Goal: Information Seeking & Learning: Learn about a topic

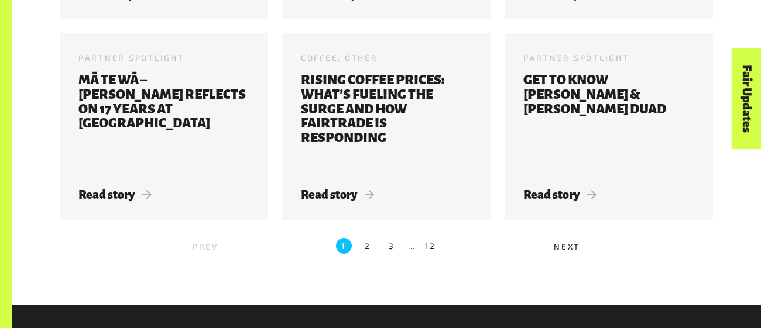
scroll to position [1474, 0]
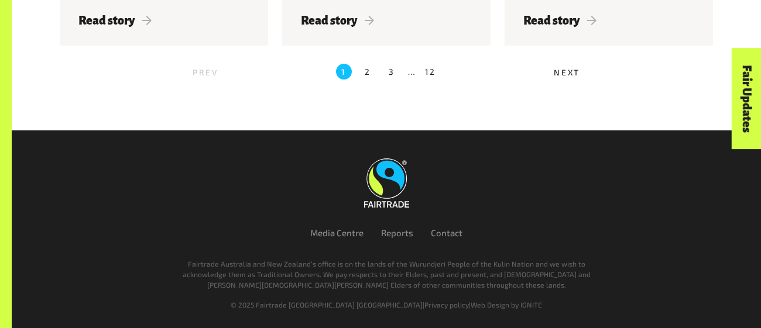
click at [560, 67] on span "Next" at bounding box center [567, 72] width 26 height 10
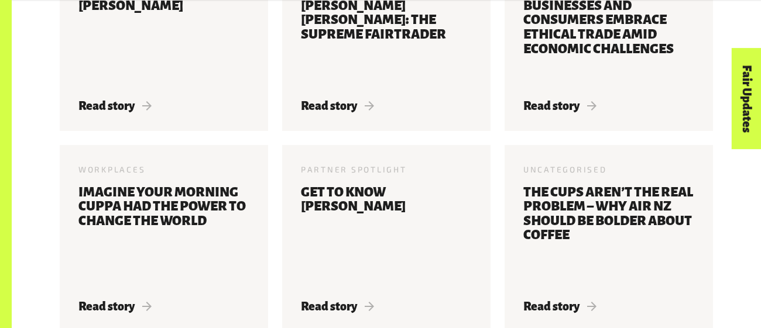
scroll to position [1186, 0]
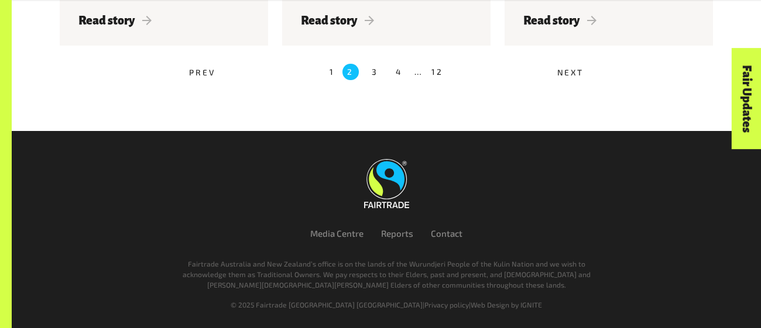
click at [330, 67] on label "1" at bounding box center [332, 72] width 5 height 16
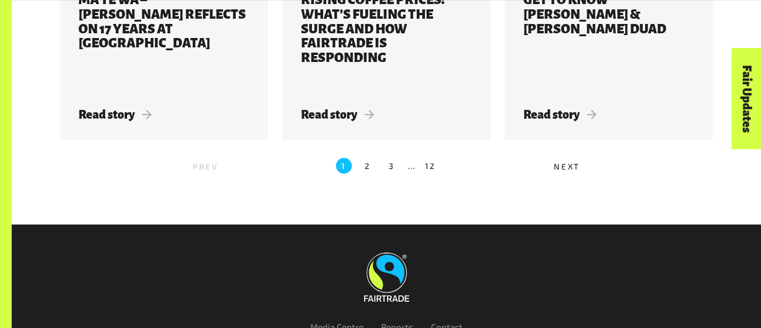
scroll to position [1383, 0]
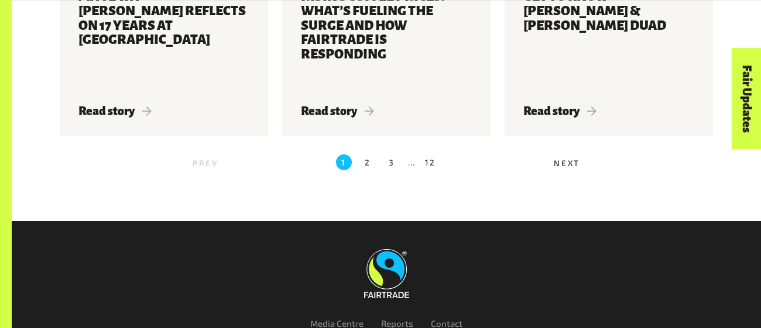
click at [370, 163] on label "2" at bounding box center [368, 163] width 16 height 16
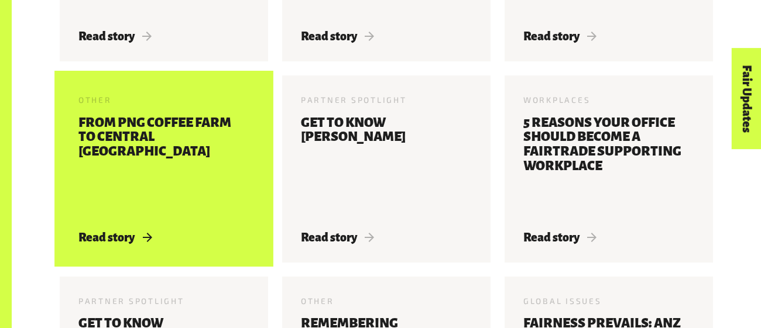
scroll to position [567, 0]
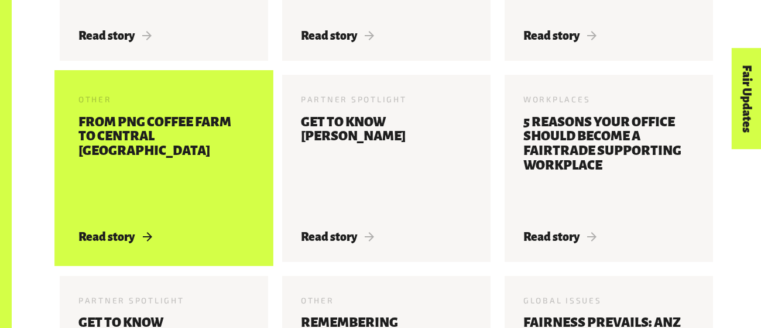
click at [170, 146] on h3 "From PNG coffee farm to central [GEOGRAPHIC_DATA]" at bounding box center [163, 165] width 171 height 101
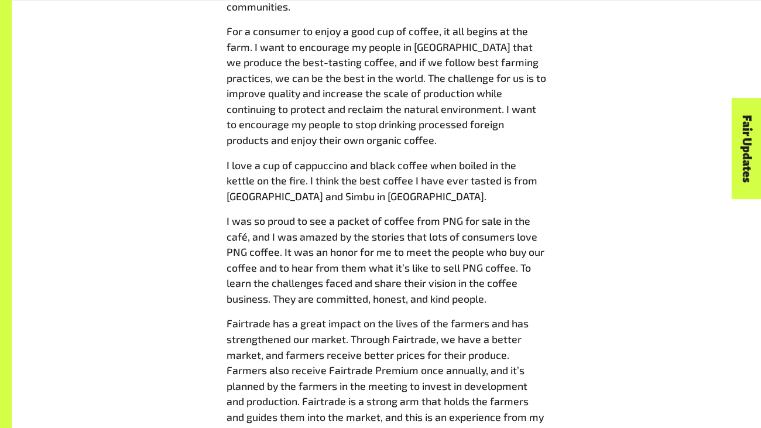
scroll to position [1175, 0]
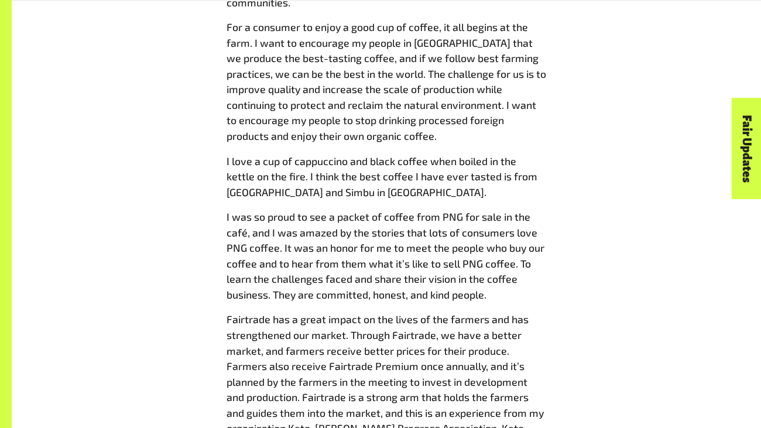
click at [749, 141] on link "Fair Updates" at bounding box center [747, 148] width 30 height 101
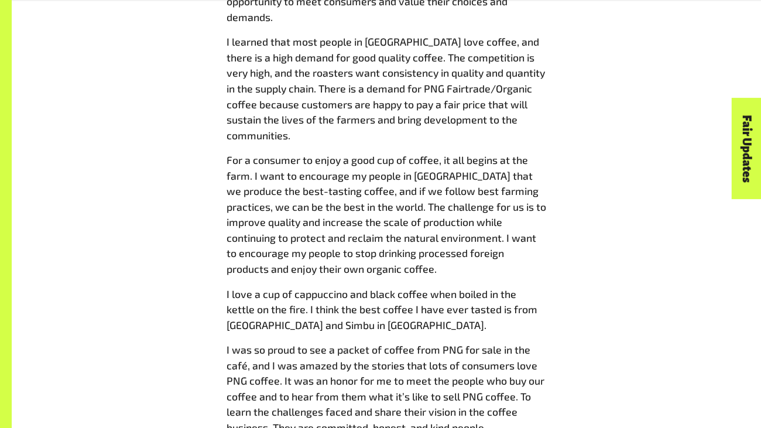
scroll to position [1043, 0]
click at [632, 168] on div "From PNG coffee farm to central Melbourne 17 Jun 2024 Last month Fairtrade ANZ …" at bounding box center [386, 70] width 667 height 1346
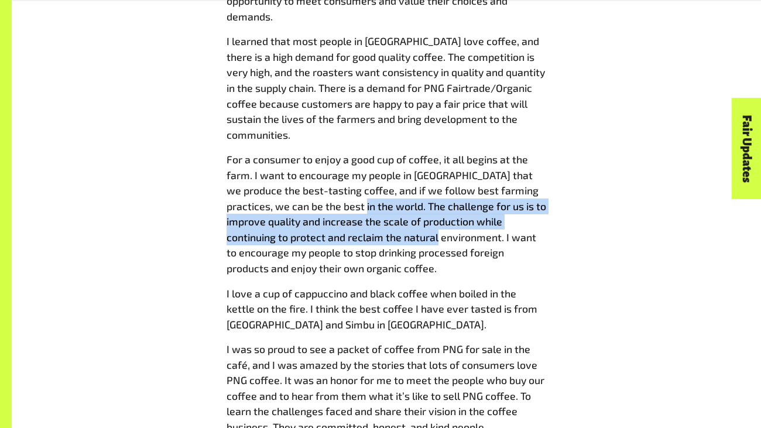
drag, startPoint x: 343, startPoint y: 146, endPoint x: 404, endPoint y: 173, distance: 66.6
click at [404, 173] on span "For a consumer to enjoy a good cup of coffee, it all begins at the farm. I want…" at bounding box center [387, 214] width 320 height 122
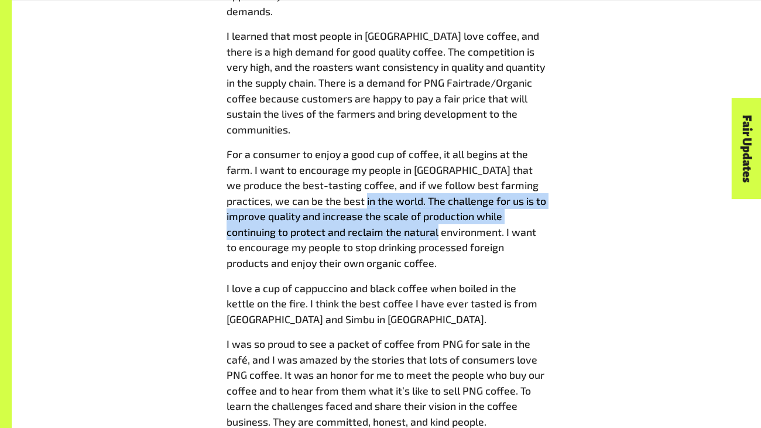
scroll to position [1049, 0]
click at [391, 195] on p "For a consumer to enjoy a good cup of coffee, it all begins at the farm. I want…" at bounding box center [387, 207] width 320 height 124
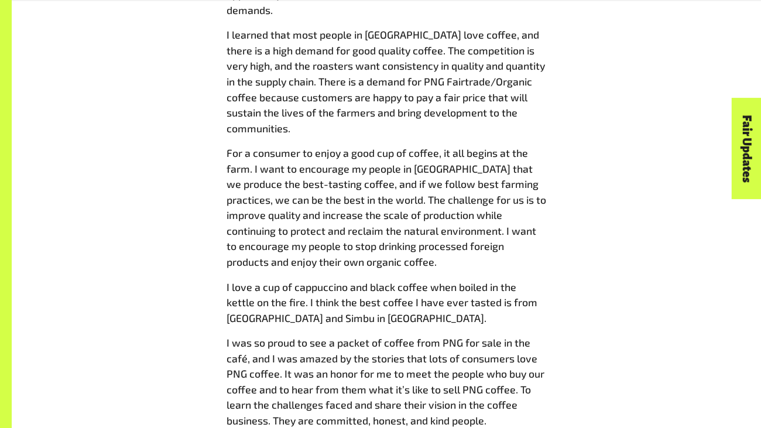
click at [747, 156] on link "Fair Updates" at bounding box center [747, 148] width 30 height 101
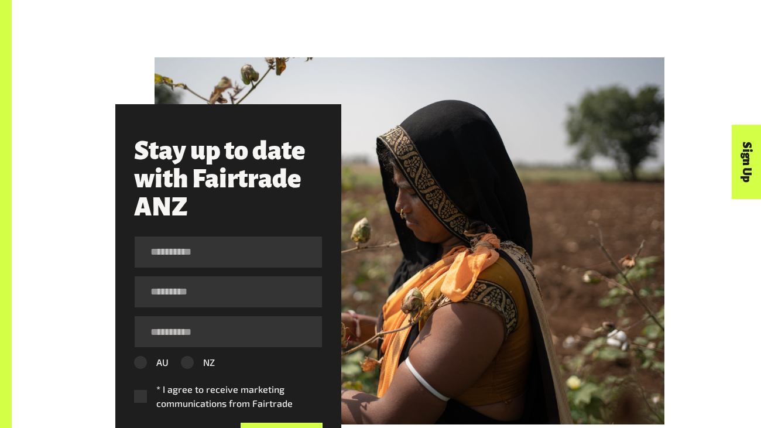
scroll to position [574, 0]
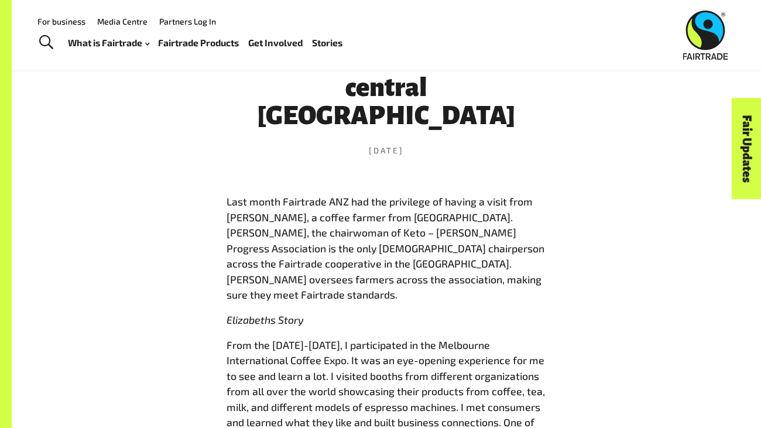
scroll to position [430, 0]
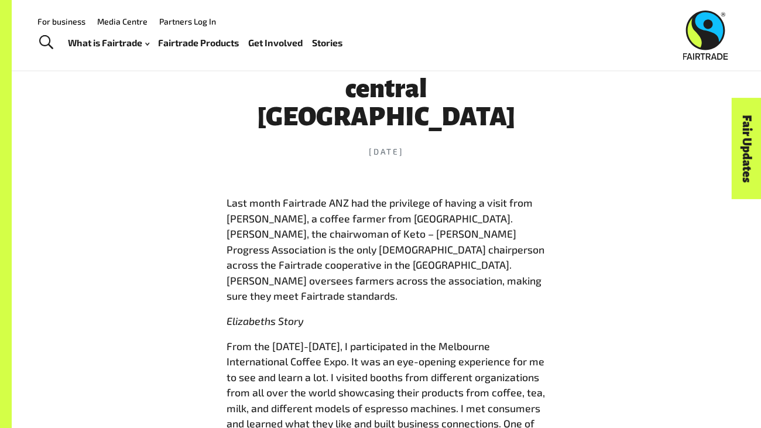
click at [394, 146] on time "[DATE]" at bounding box center [387, 152] width 320 height 12
click at [373, 235] on span "Last month Fairtrade ANZ had the privilege of having a visit from [PERSON_NAME]…" at bounding box center [386, 249] width 318 height 106
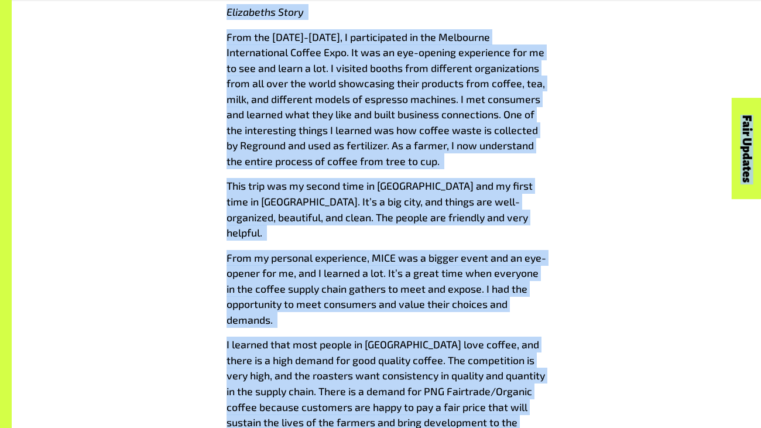
scroll to position [0, 0]
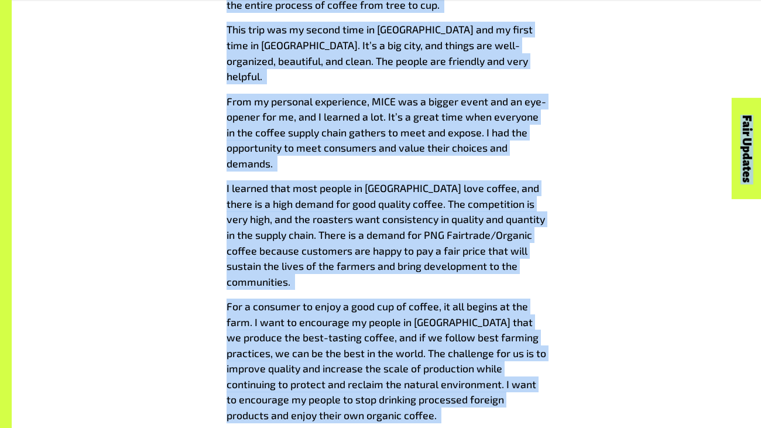
click at [373, 235] on div "Last month Fairtrade ANZ had the privilege of having a visit from [PERSON_NAME]…" at bounding box center [387, 291] width 320 height 1123
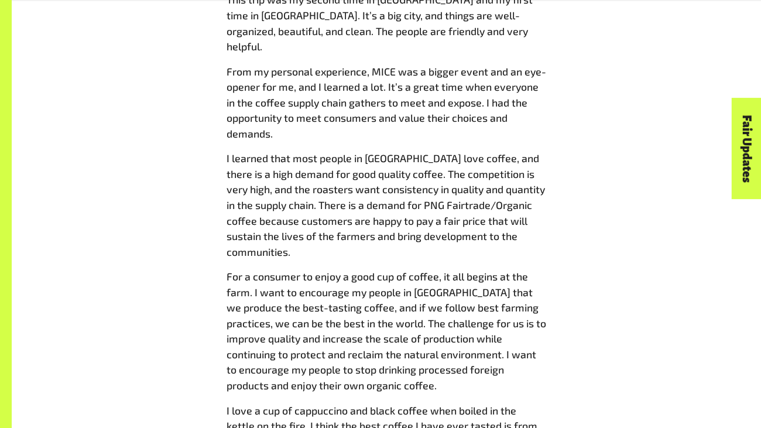
scroll to position [924, 0]
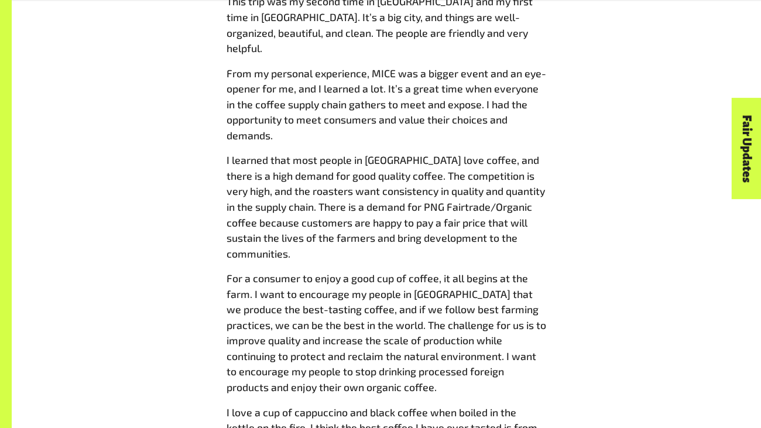
click at [373, 272] on span "For a consumer to enjoy a good cup of coffee, it all begins at the farm. I want…" at bounding box center [387, 333] width 320 height 122
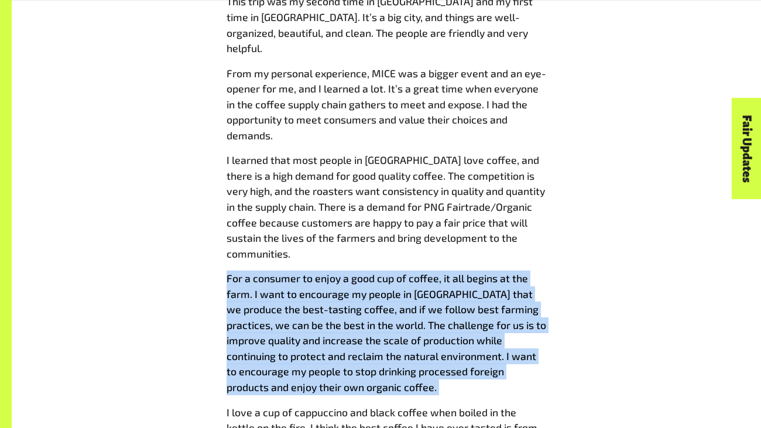
click at [373, 272] on span "For a consumer to enjoy a good cup of coffee, it all begins at the farm. I want…" at bounding box center [387, 333] width 320 height 122
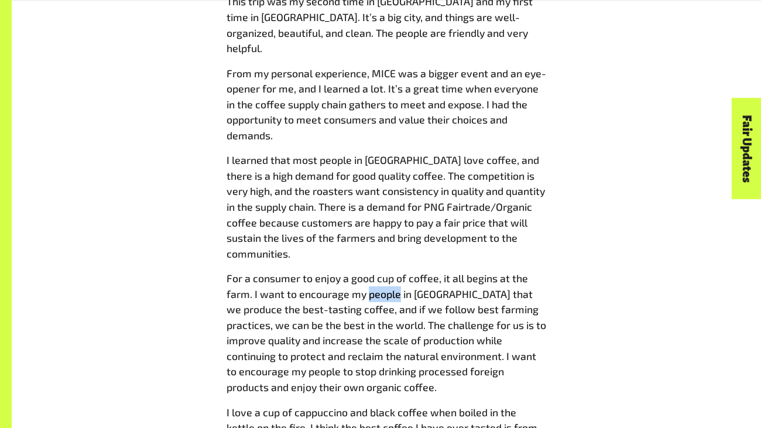
click at [373, 272] on span "For a consumer to enjoy a good cup of coffee, it all begins at the farm. I want…" at bounding box center [387, 333] width 320 height 122
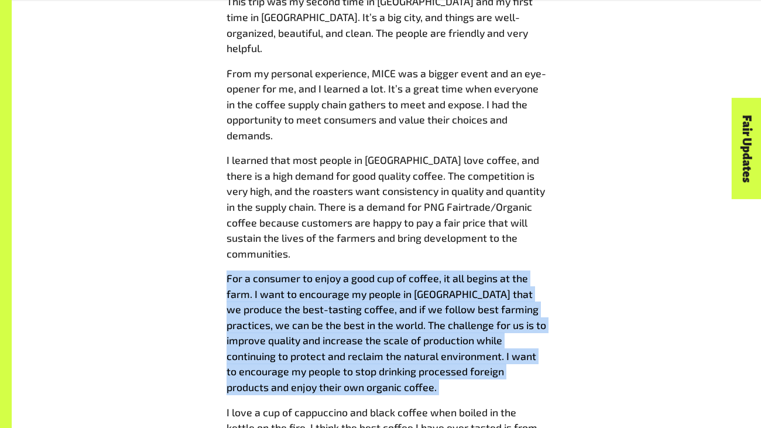
click at [373, 272] on span "For a consumer to enjoy a good cup of coffee, it all begins at the farm. I want…" at bounding box center [387, 333] width 320 height 122
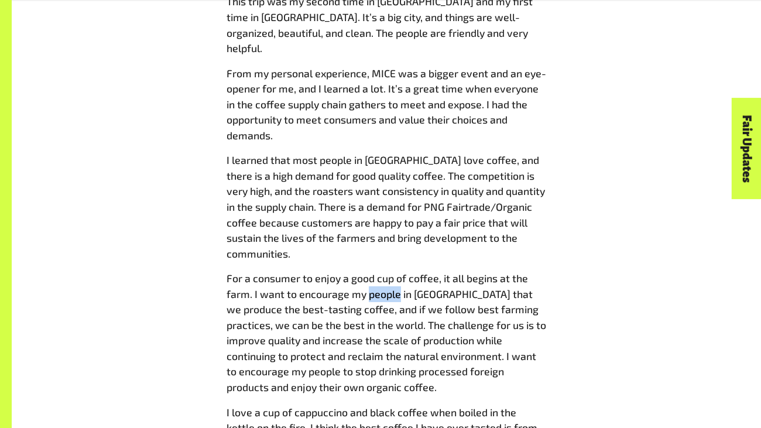
click at [373, 272] on span "For a consumer to enjoy a good cup of coffee, it all begins at the farm. I want…" at bounding box center [387, 333] width 320 height 122
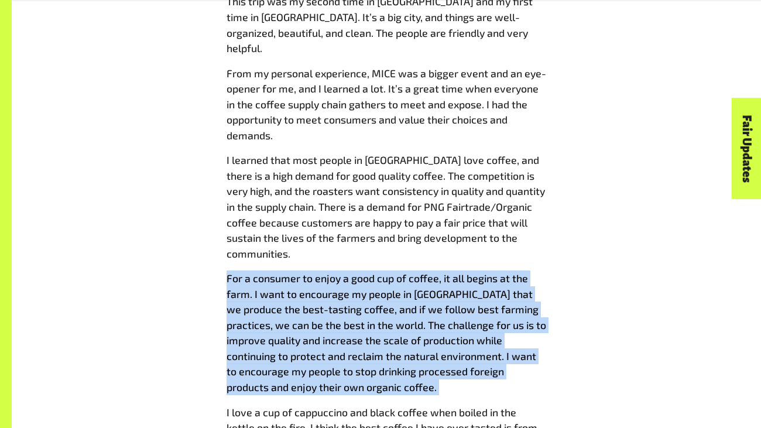
click at [373, 272] on span "For a consumer to enjoy a good cup of coffee, it all begins at the farm. I want…" at bounding box center [387, 333] width 320 height 122
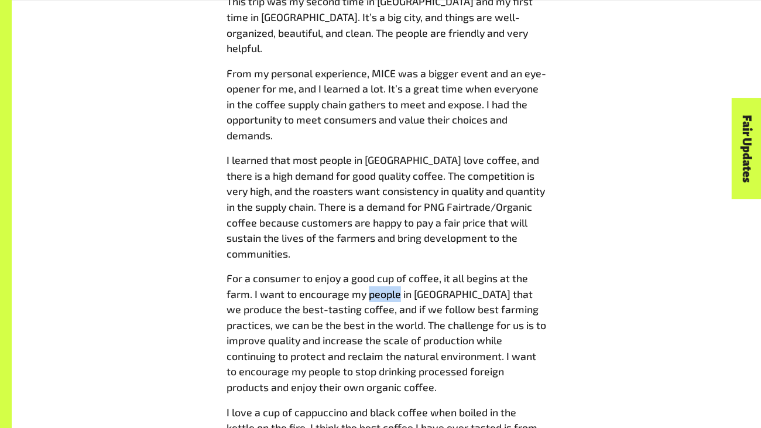
click at [373, 272] on span "For a consumer to enjoy a good cup of coffee, it all begins at the farm. I want…" at bounding box center [387, 333] width 320 height 122
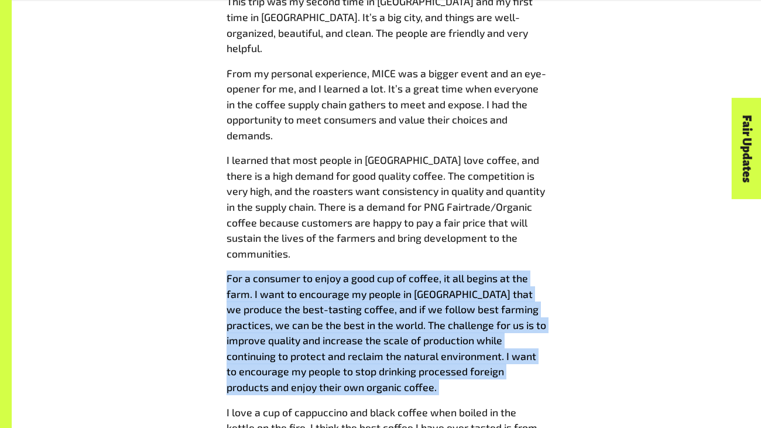
click at [373, 272] on span "For a consumer to enjoy a good cup of coffee, it all begins at the farm. I want…" at bounding box center [387, 333] width 320 height 122
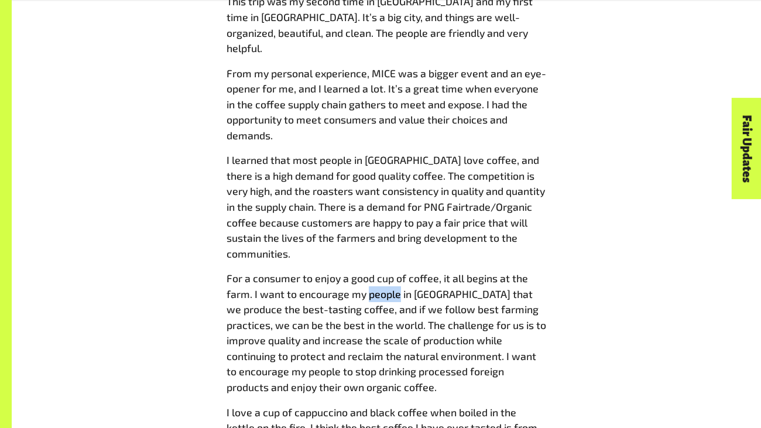
click at [373, 272] on span "For a consumer to enjoy a good cup of coffee, it all begins at the farm. I want…" at bounding box center [387, 333] width 320 height 122
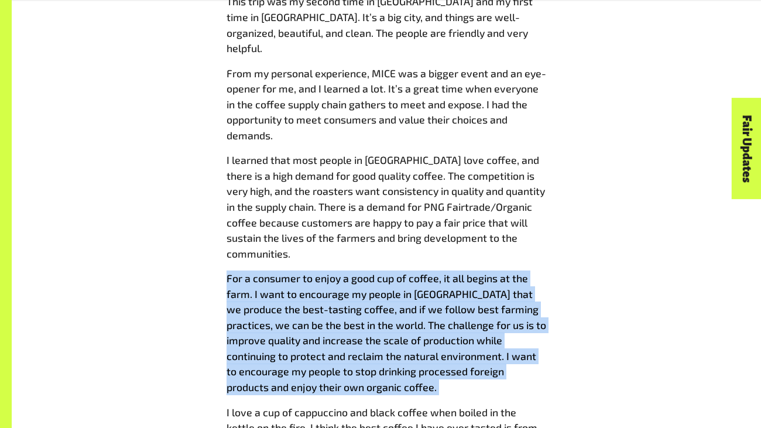
click at [373, 272] on span "For a consumer to enjoy a good cup of coffee, it all begins at the farm. I want…" at bounding box center [387, 333] width 320 height 122
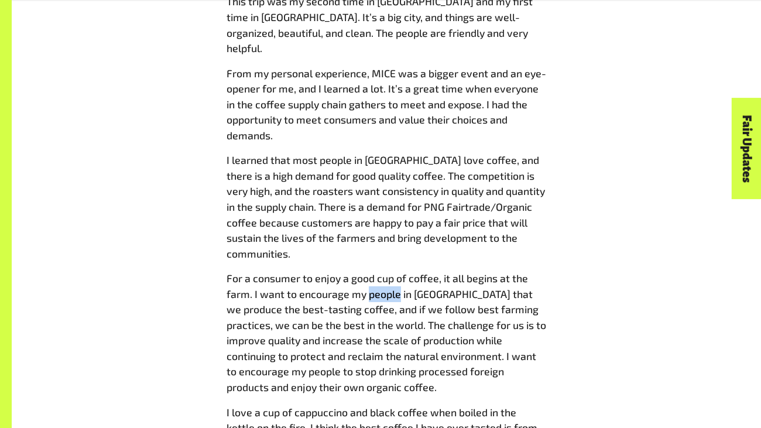
click at [373, 272] on span "For a consumer to enjoy a good cup of coffee, it all begins at the farm. I want…" at bounding box center [387, 333] width 320 height 122
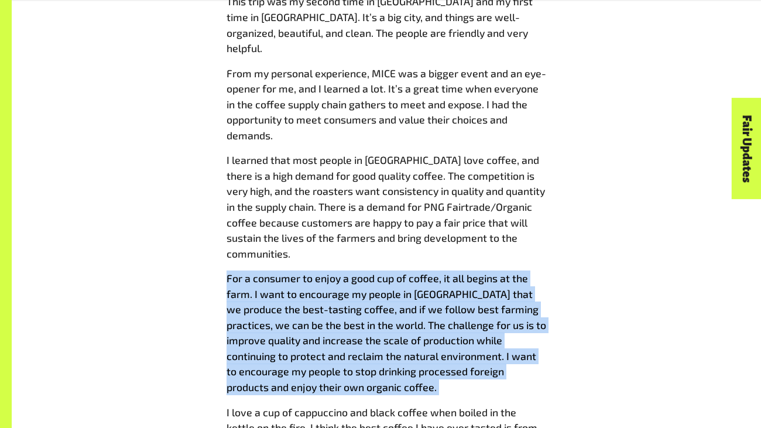
click at [373, 272] on span "For a consumer to enjoy a good cup of coffee, it all begins at the farm. I want…" at bounding box center [387, 333] width 320 height 122
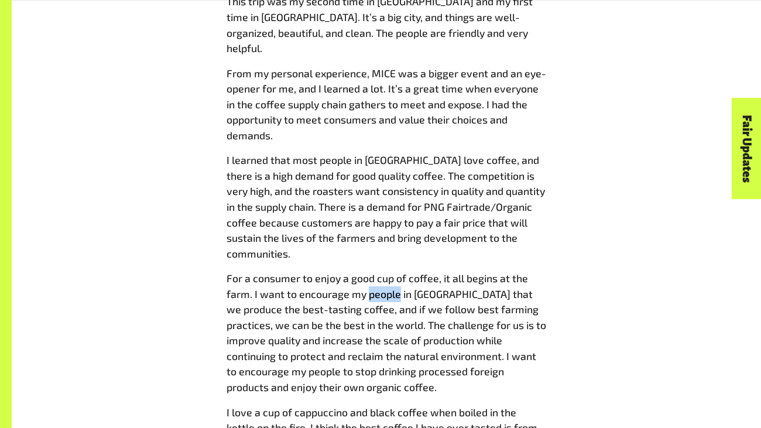
click at [373, 272] on span "For a consumer to enjoy a good cup of coffee, it all begins at the farm. I want…" at bounding box center [387, 333] width 320 height 122
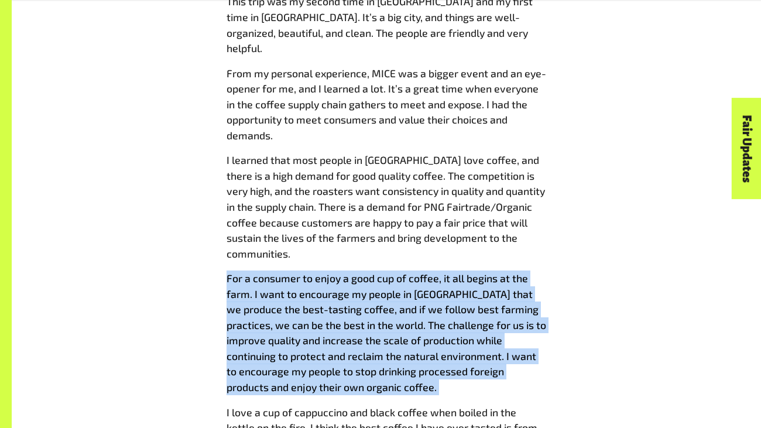
click at [373, 272] on span "For a consumer to enjoy a good cup of coffee, it all begins at the farm. I want…" at bounding box center [387, 333] width 320 height 122
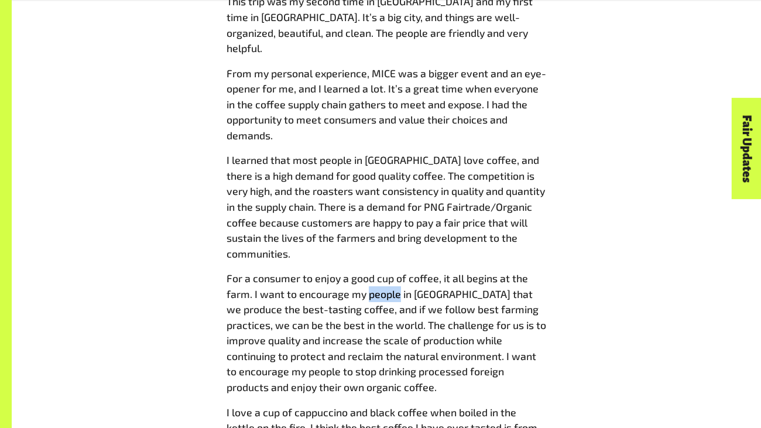
click at [373, 272] on span "For a consumer to enjoy a good cup of coffee, it all begins at the farm. I want…" at bounding box center [387, 333] width 320 height 122
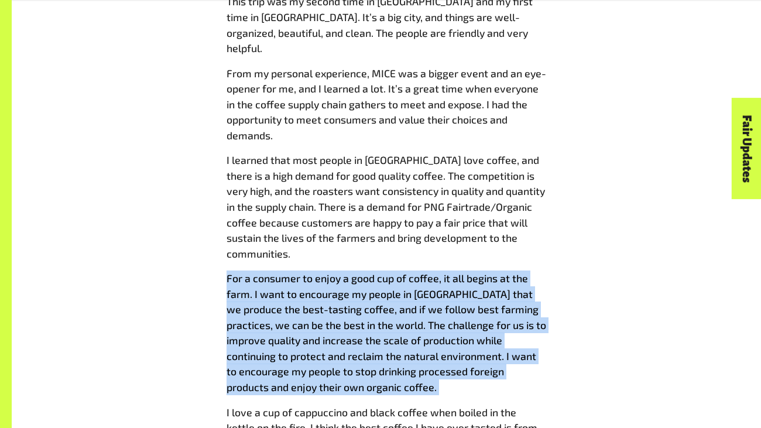
click at [373, 272] on span "For a consumer to enjoy a good cup of coffee, it all begins at the farm. I want…" at bounding box center [387, 333] width 320 height 122
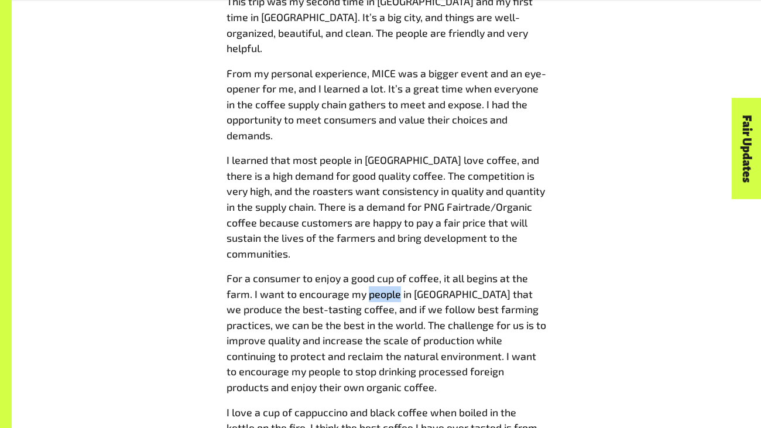
click at [373, 272] on span "For a consumer to enjoy a good cup of coffee, it all begins at the farm. I want…" at bounding box center [387, 333] width 320 height 122
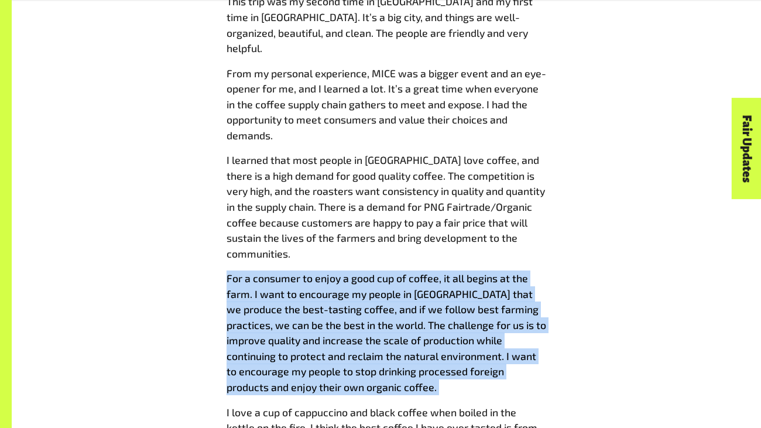
click at [373, 272] on span "For a consumer to enjoy a good cup of coffee, it all begins at the farm. I want…" at bounding box center [387, 333] width 320 height 122
click at [371, 272] on span "For a consumer to enjoy a good cup of coffee, it all begins at the farm. I want…" at bounding box center [387, 333] width 320 height 122
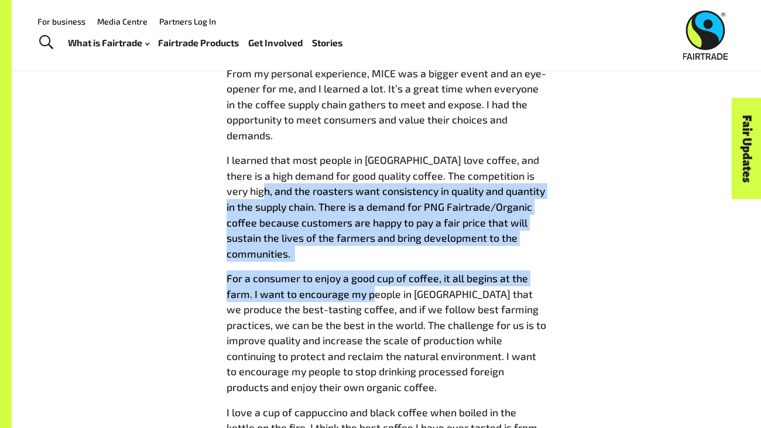
drag, startPoint x: 371, startPoint y: 235, endPoint x: 251, endPoint y: 126, distance: 162.5
click at [251, 126] on div "Last month Fairtrade ANZ had the privilege of having a visit from [PERSON_NAME]…" at bounding box center [387, 262] width 320 height 1123
copy div "he roasters want consistency in quality and quantity in the supply chain. There…"
click at [316, 272] on span "For a consumer to enjoy a good cup of coffee, it all begins at the farm. I want…" at bounding box center [387, 333] width 320 height 122
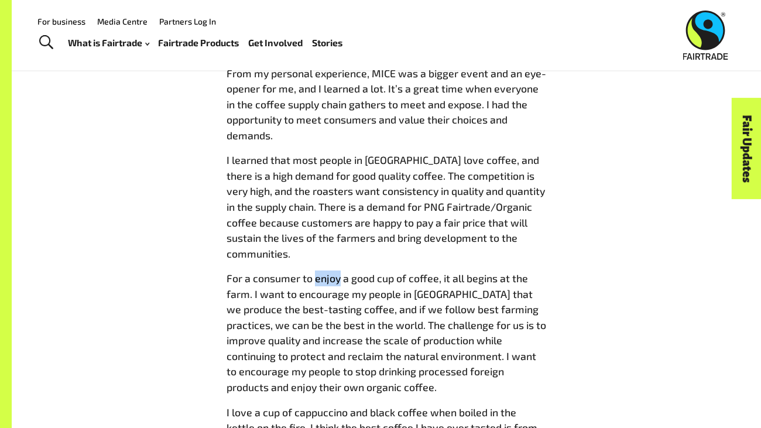
click at [316, 272] on span "For a consumer to enjoy a good cup of coffee, it all begins at the farm. I want…" at bounding box center [387, 333] width 320 height 122
click at [459, 293] on span "For a consumer to enjoy a good cup of coffee, it all begins at the farm. I want…" at bounding box center [387, 333] width 320 height 122
click at [310, 272] on span "For a consumer to enjoy a good cup of coffee, it all begins at the farm. I want…" at bounding box center [387, 333] width 320 height 122
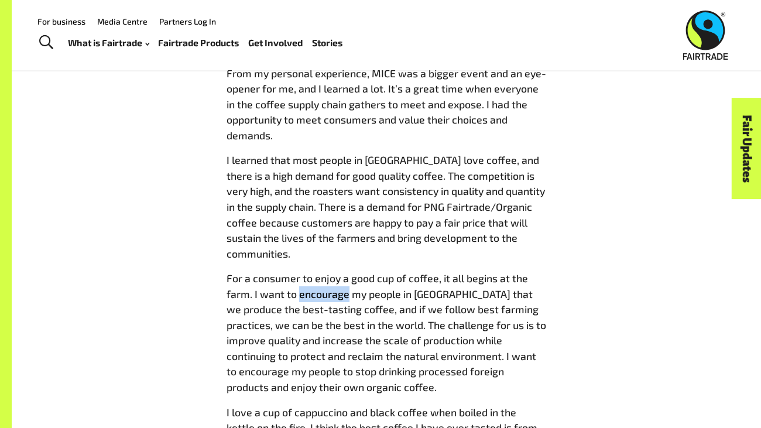
click at [310, 272] on span "For a consumer to enjoy a good cup of coffee, it all begins at the farm. I want…" at bounding box center [387, 333] width 320 height 122
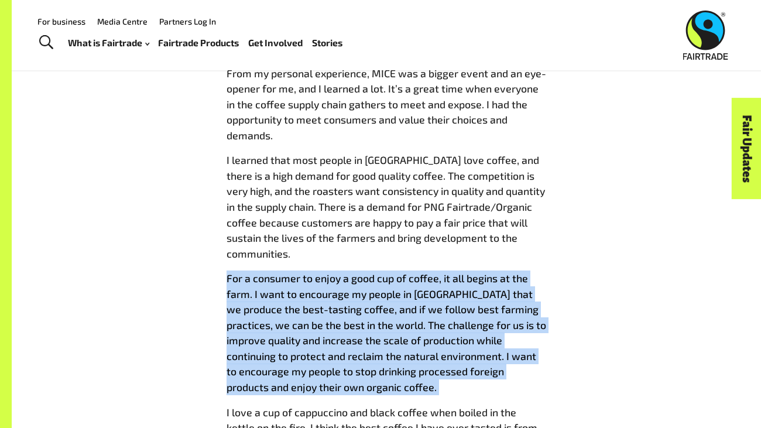
click at [310, 272] on span "For a consumer to enjoy a good cup of coffee, it all begins at the farm. I want…" at bounding box center [387, 333] width 320 height 122
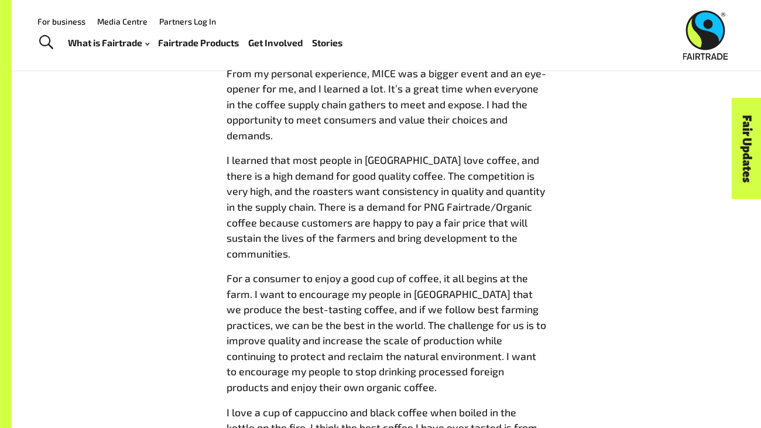
click at [310, 272] on span "For a consumer to enjoy a good cup of coffee, it all begins at the farm. I want…" at bounding box center [387, 333] width 320 height 122
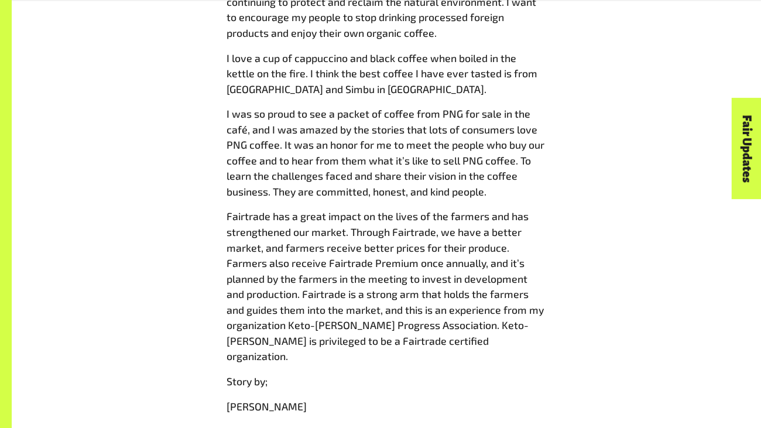
scroll to position [1275, 0]
